Goal: Navigation & Orientation: Find specific page/section

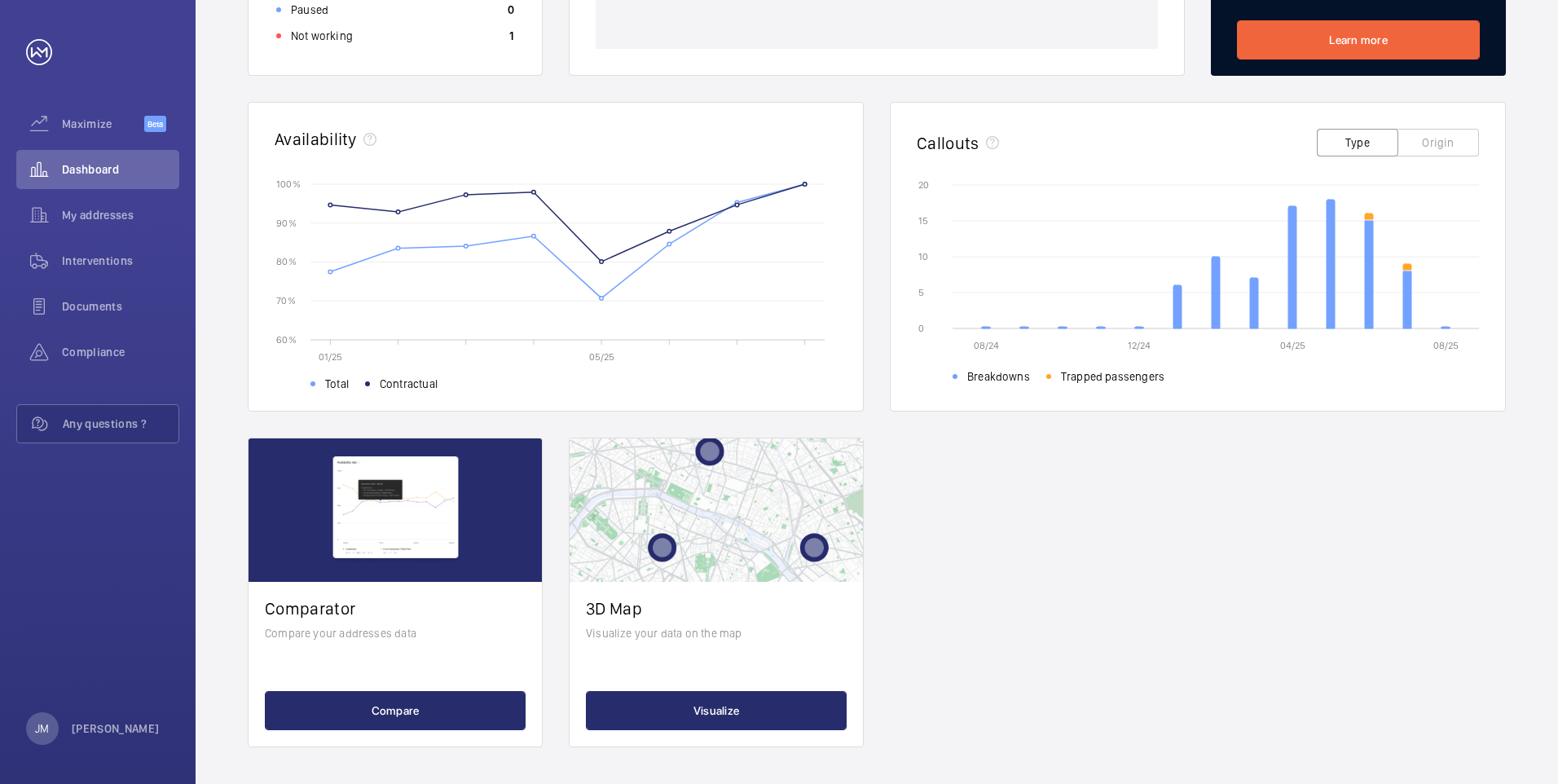
scroll to position [81, 0]
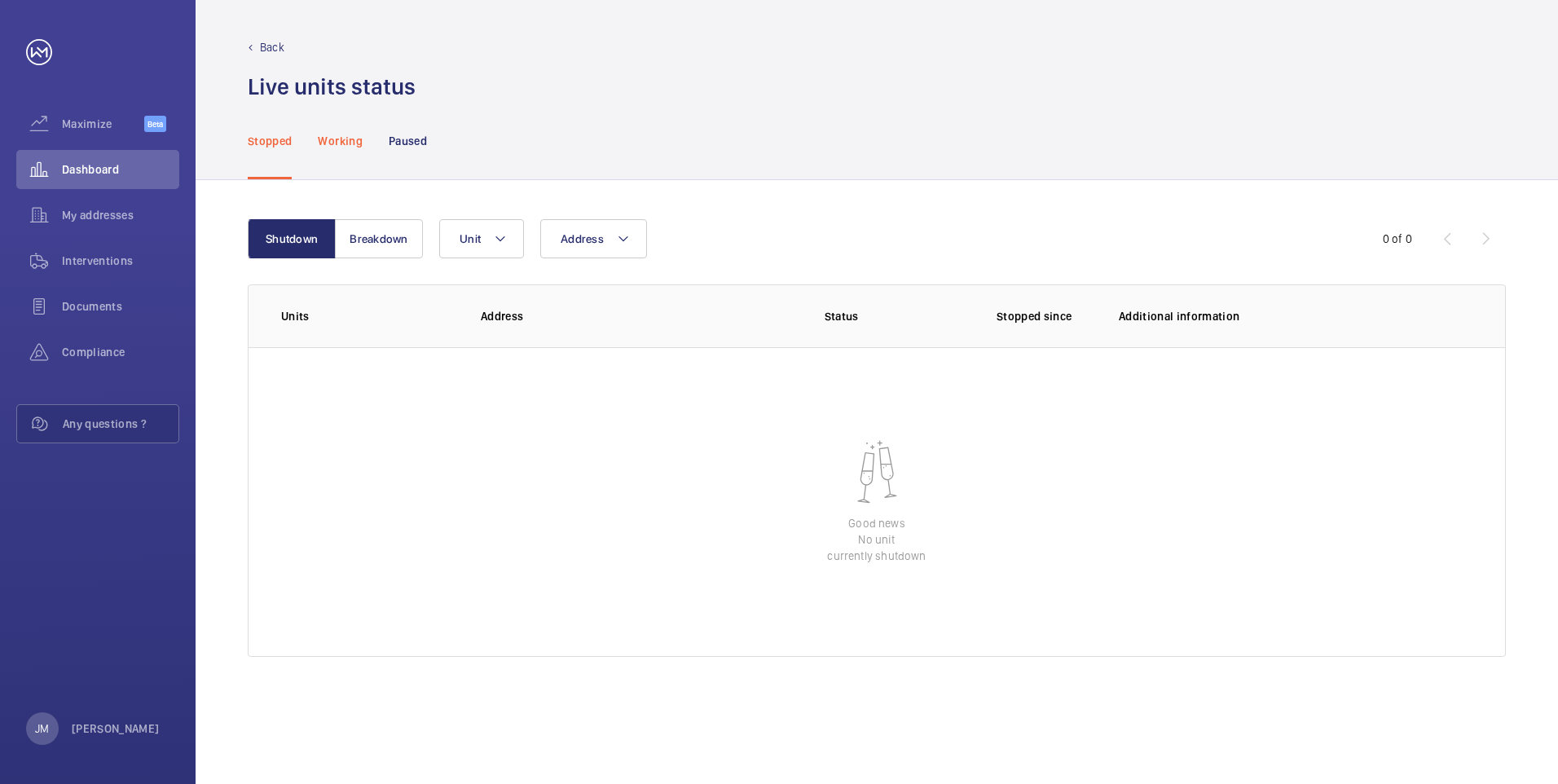
click at [335, 138] on p "Working" at bounding box center [339, 141] width 44 height 16
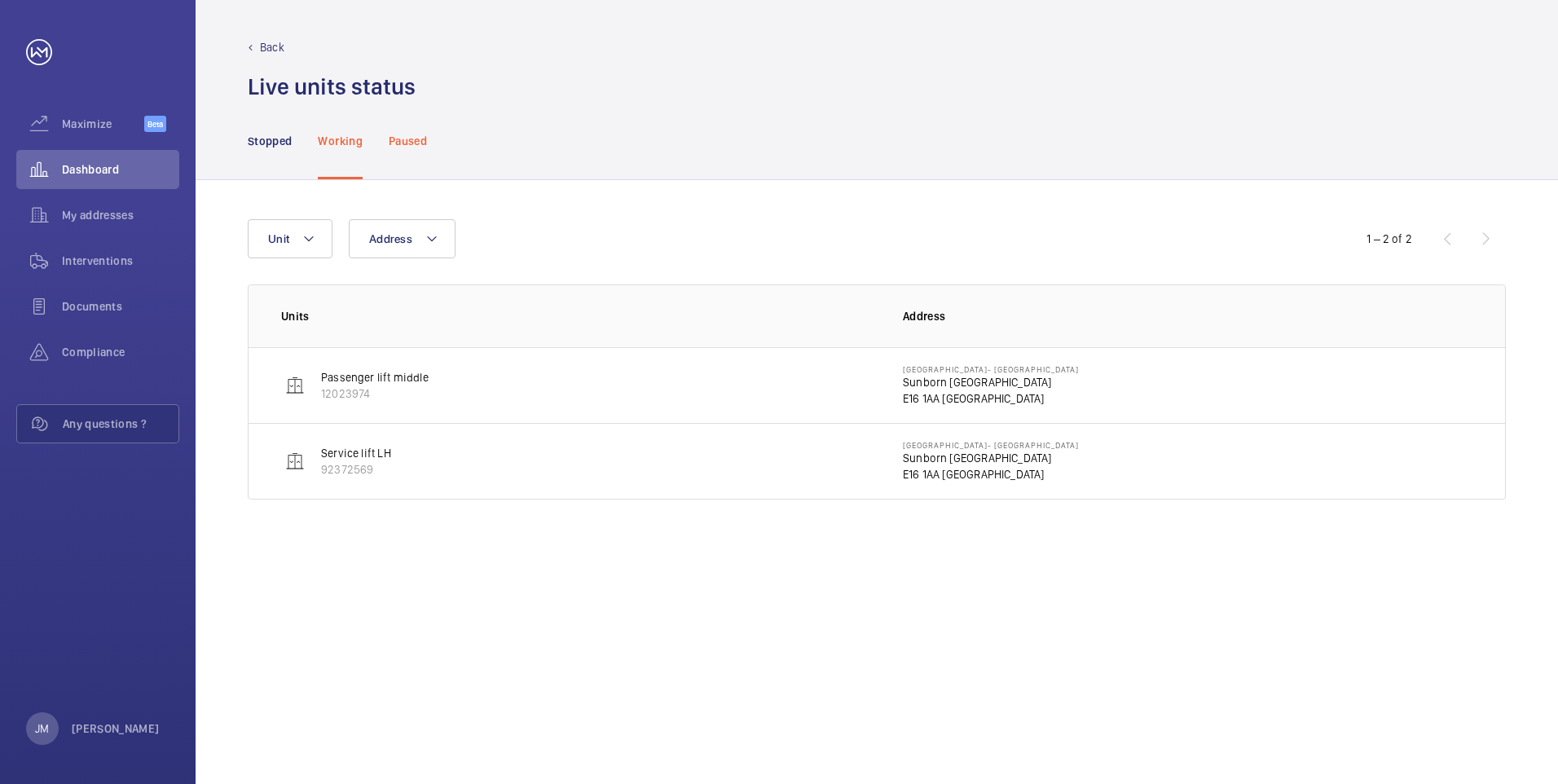
click at [413, 148] on p "Paused" at bounding box center [408, 141] width 38 height 16
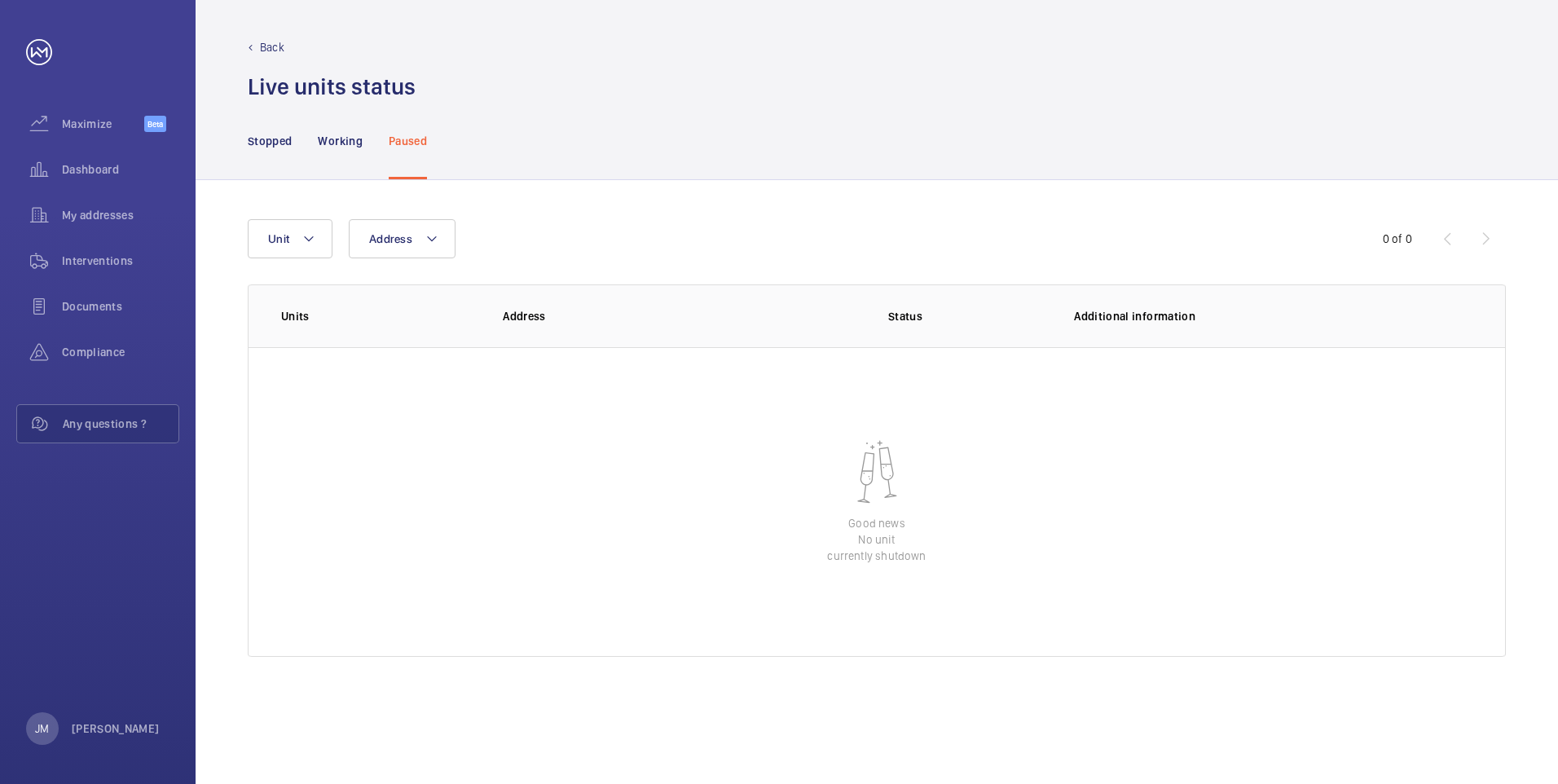
click at [294, 138] on nav "Stopped Working Paused" at bounding box center [338, 141] width 180 height 78
click at [242, 152] on div "Stopped Working Paused" at bounding box center [877, 141] width 1363 height 79
click at [265, 141] on p "Stopped" at bounding box center [269, 141] width 44 height 16
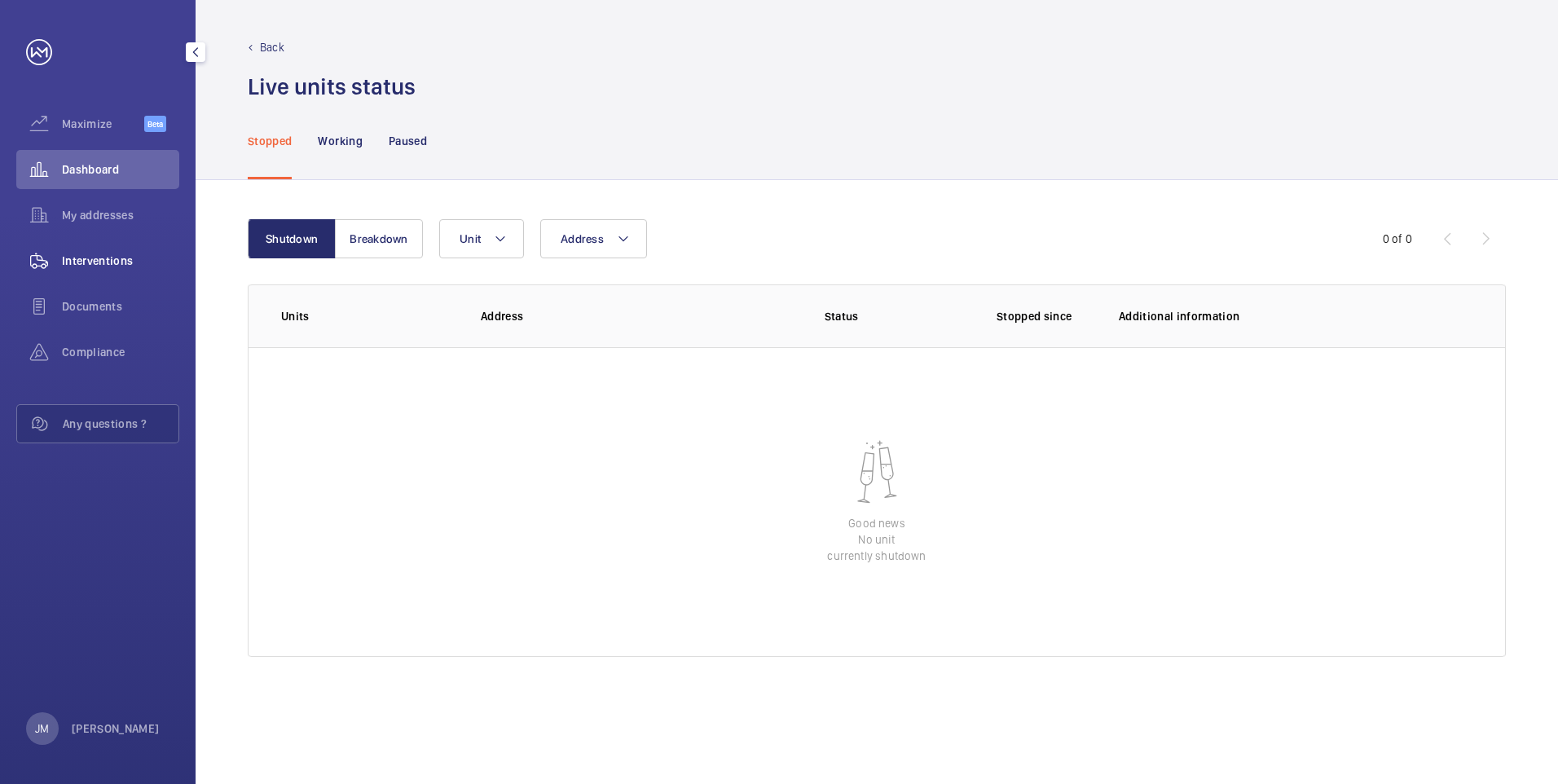
click at [128, 267] on span "Interventions" at bounding box center [121, 260] width 117 height 16
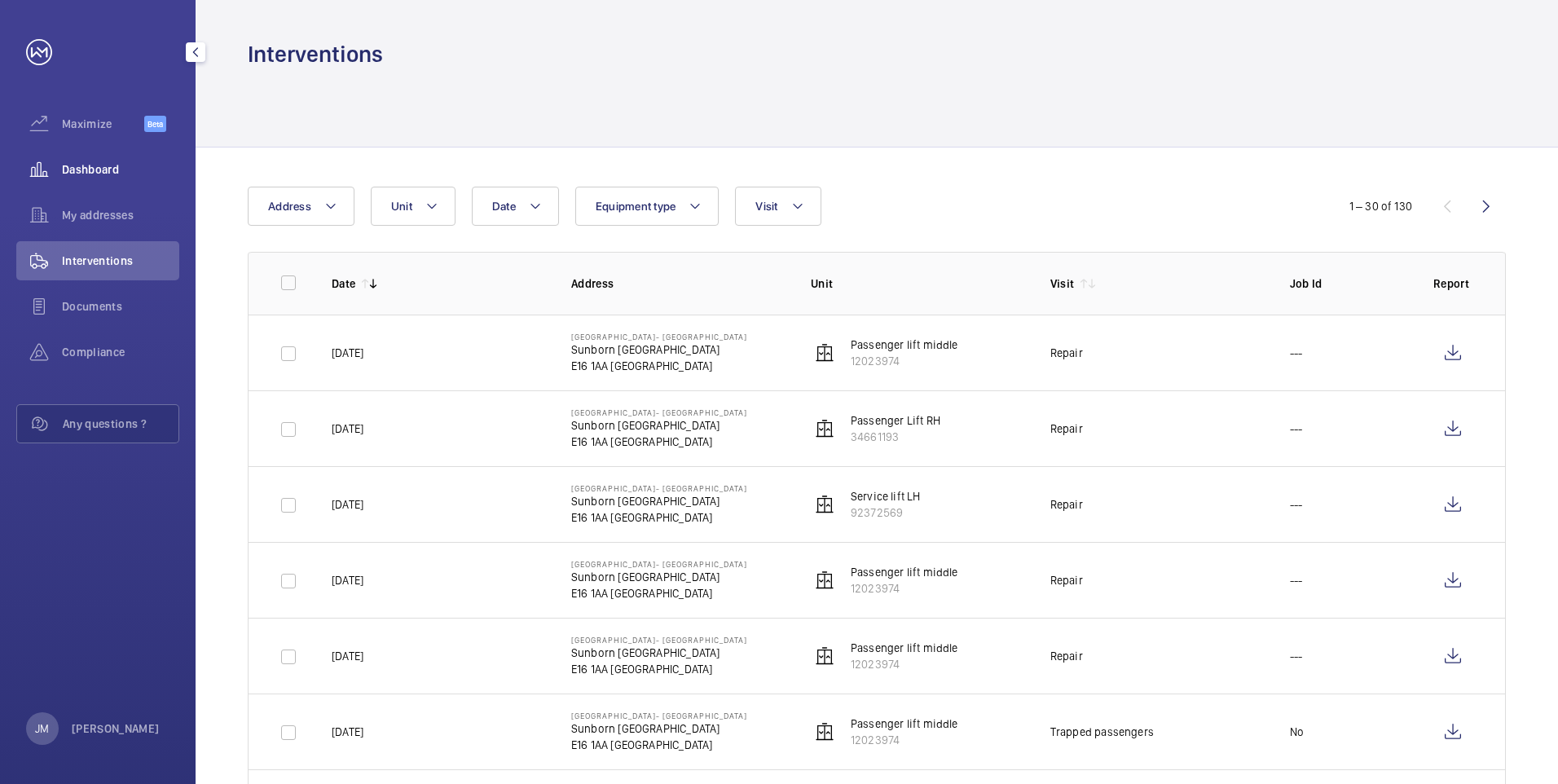
click at [79, 185] on div "Dashboard" at bounding box center [98, 169] width 163 height 39
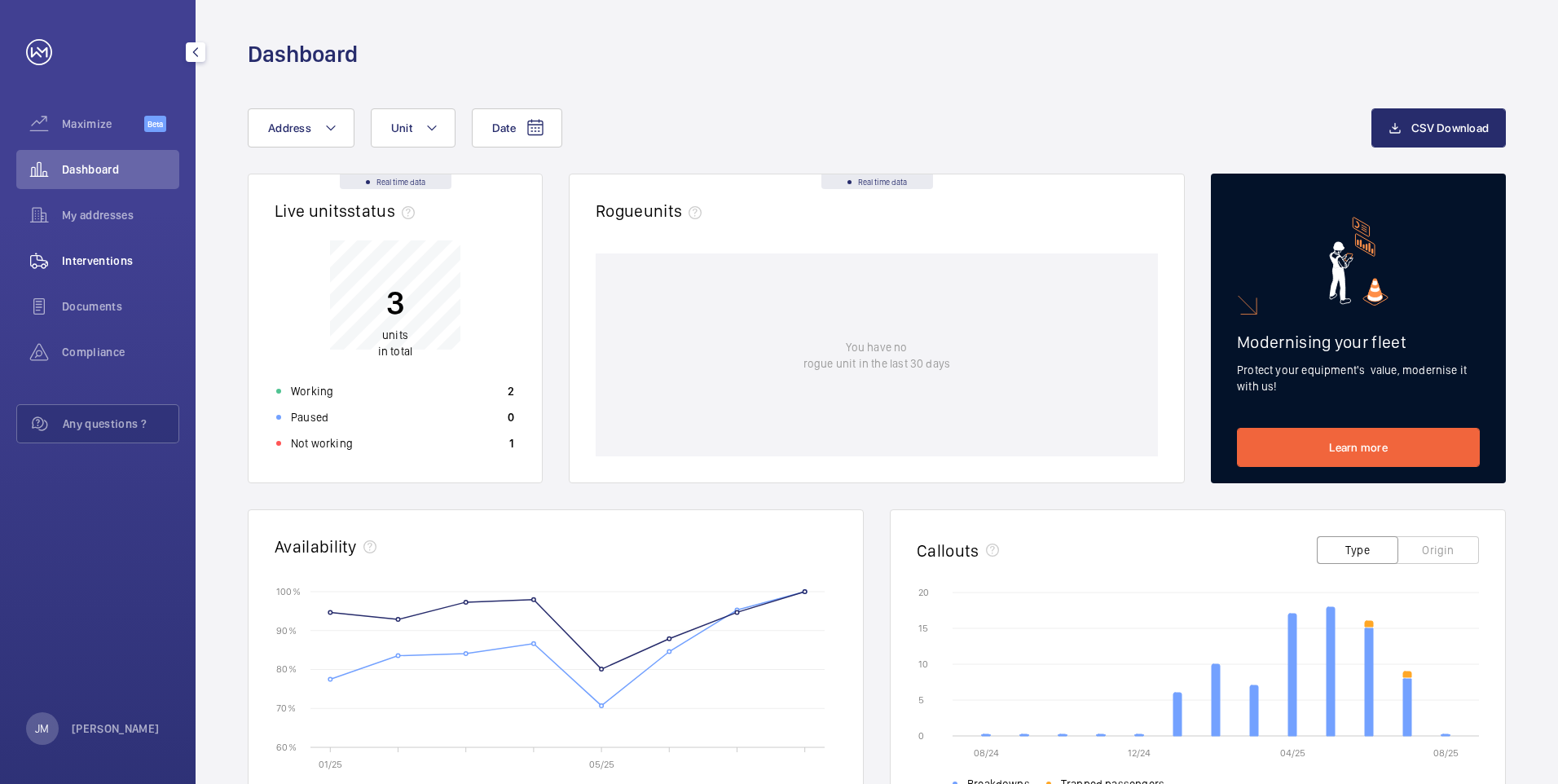
click at [99, 256] on span "Interventions" at bounding box center [121, 260] width 117 height 16
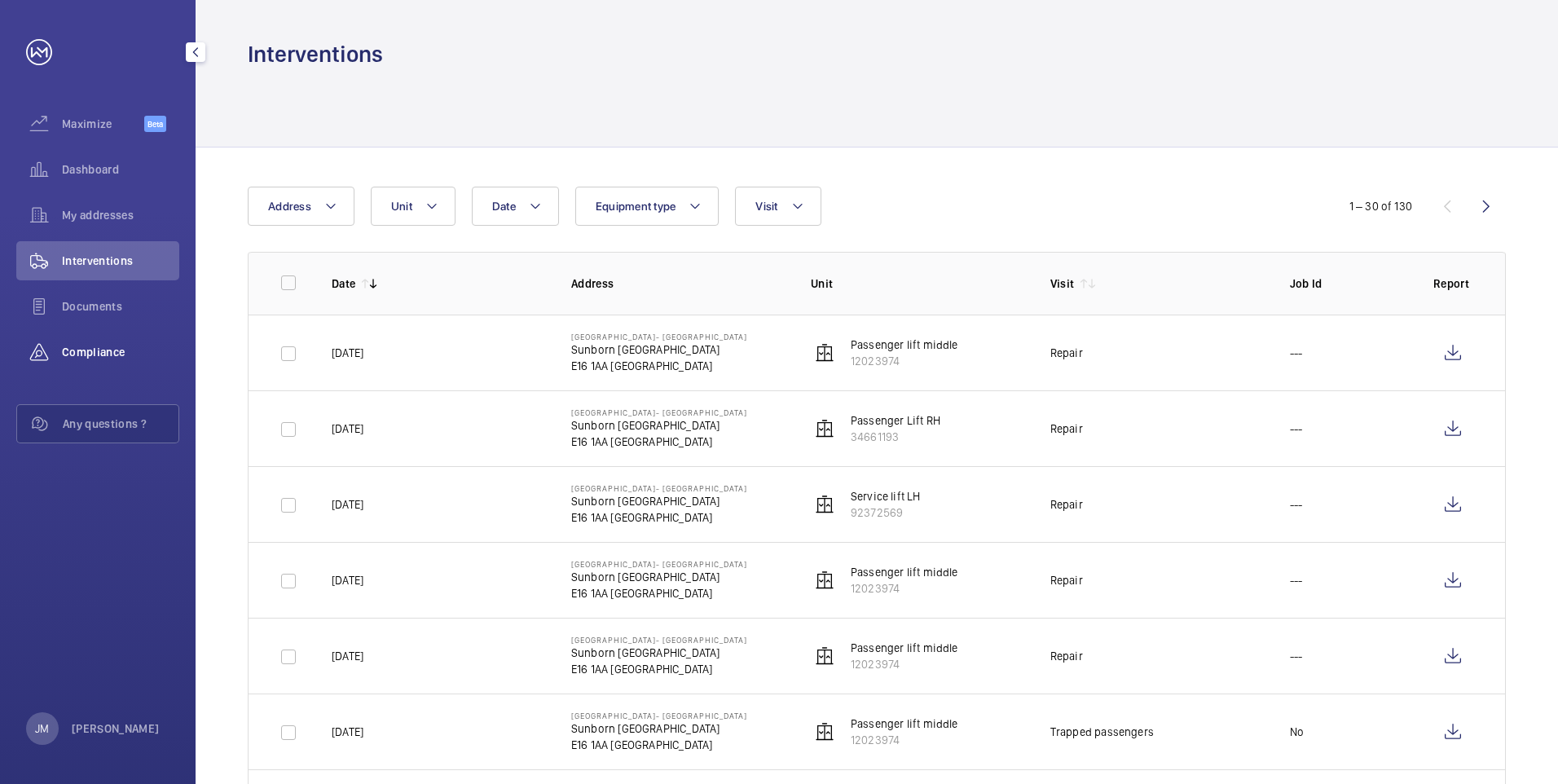
click at [136, 363] on div "Compliance" at bounding box center [98, 351] width 163 height 39
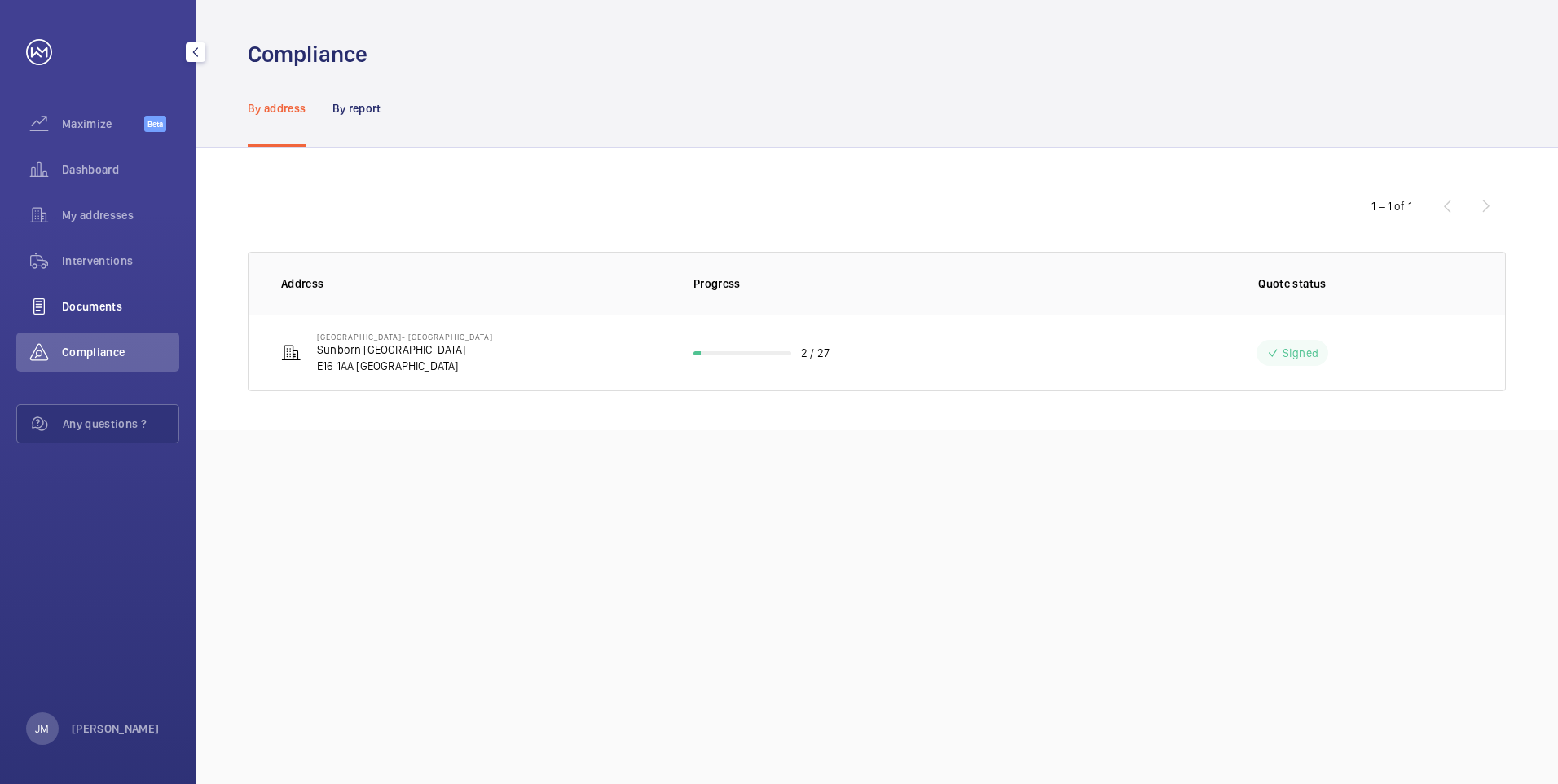
click at [92, 322] on div "Documents" at bounding box center [98, 306] width 163 height 39
